Goal: Information Seeking & Learning: Compare options

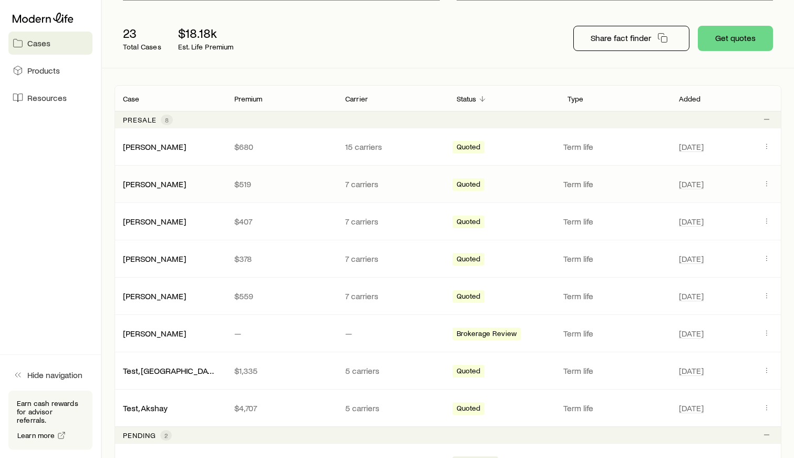
scroll to position [117, 0]
click at [486, 333] on span "Brokerage Review" at bounding box center [487, 333] width 60 height 11
click at [129, 336] on link "[PERSON_NAME]" at bounding box center [154, 332] width 63 height 10
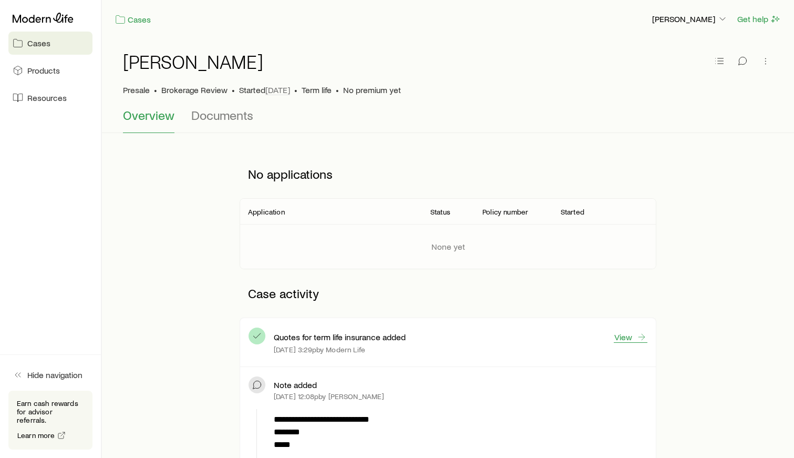
click at [634, 341] on link "View" at bounding box center [631, 337] width 34 height 12
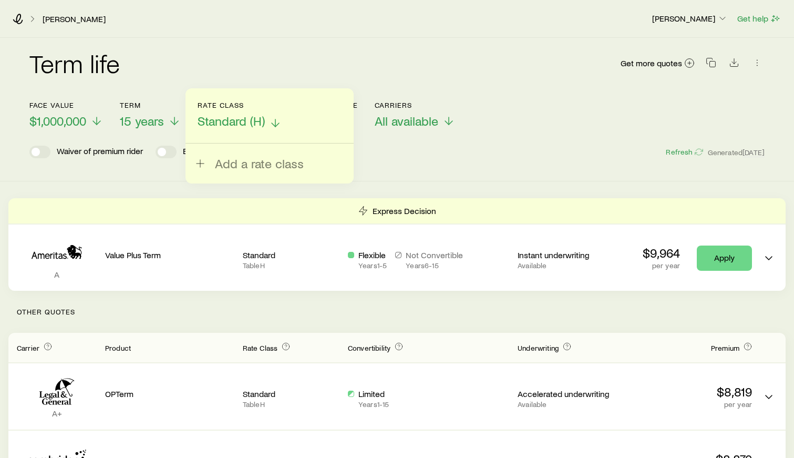
click at [271, 126] on icon at bounding box center [275, 123] width 13 height 13
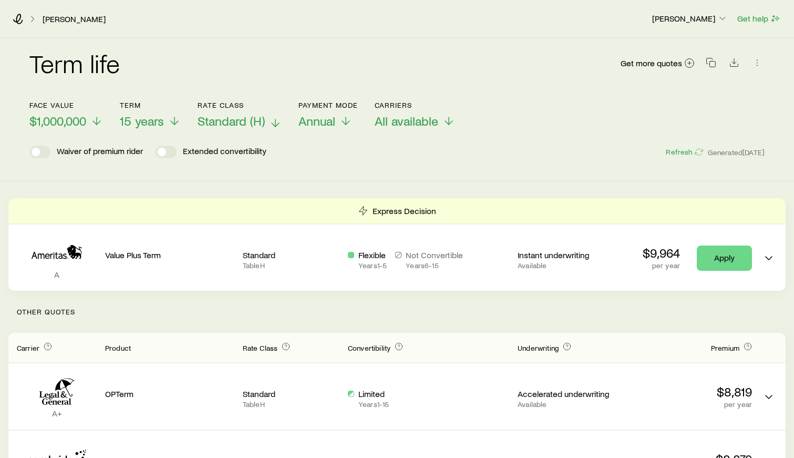
click at [257, 122] on span "Standard (H)" at bounding box center [231, 121] width 67 height 15
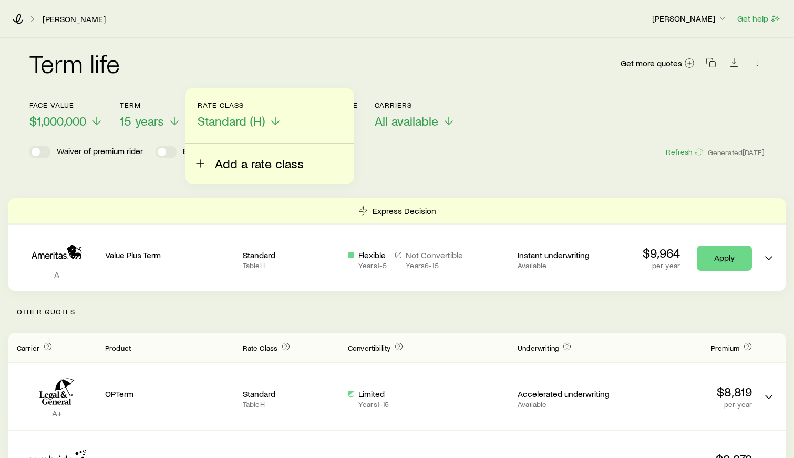
click at [251, 168] on span "Add a rate class" at bounding box center [259, 163] width 89 height 15
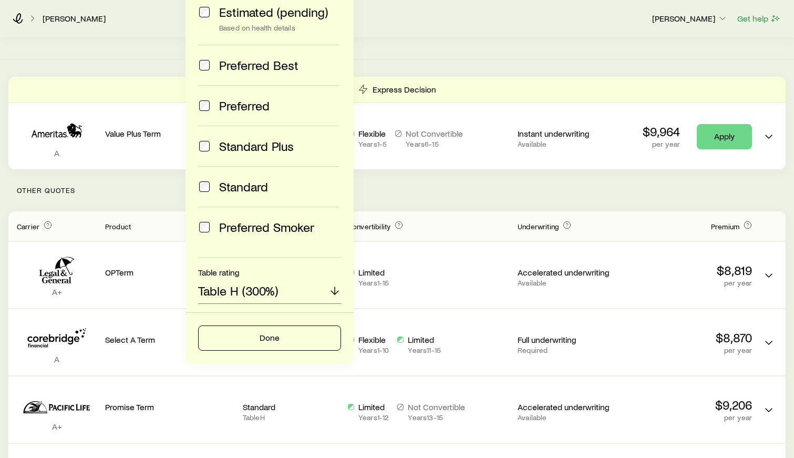
scroll to position [122, 0]
click at [436, 216] on header "Carrier Product Rate Class Convertibility Underwriting Premium" at bounding box center [396, 225] width 777 height 29
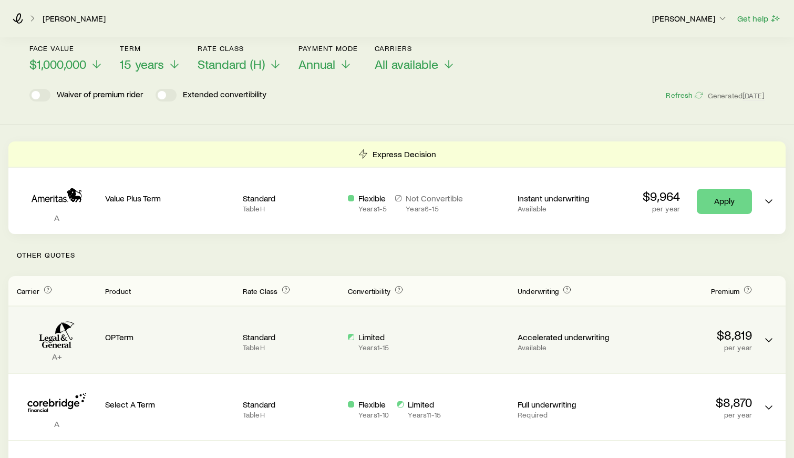
scroll to position [35, 0]
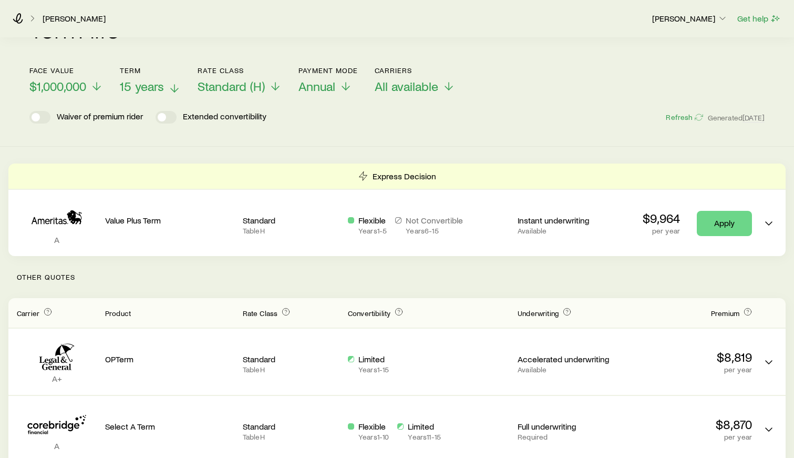
click at [140, 85] on span "15 years" at bounding box center [142, 86] width 44 height 15
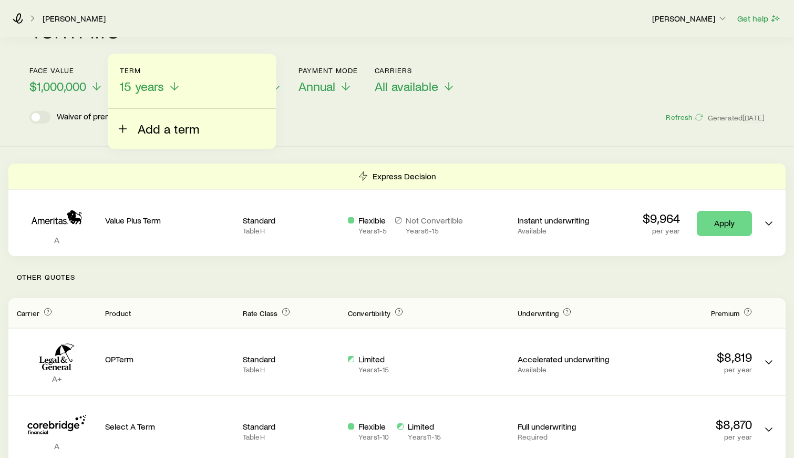
click at [166, 133] on span "Add a term" at bounding box center [169, 128] width 62 height 15
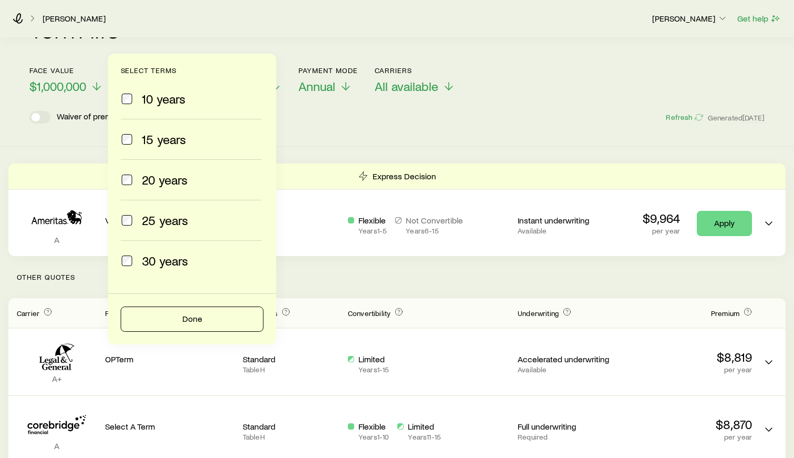
click at [345, 125] on header "Face value $1,000,000 Term 15 years Select terms 10 years 15 years 20 years 25 …" at bounding box center [396, 97] width 735 height 63
